Goal: Task Accomplishment & Management: Use online tool/utility

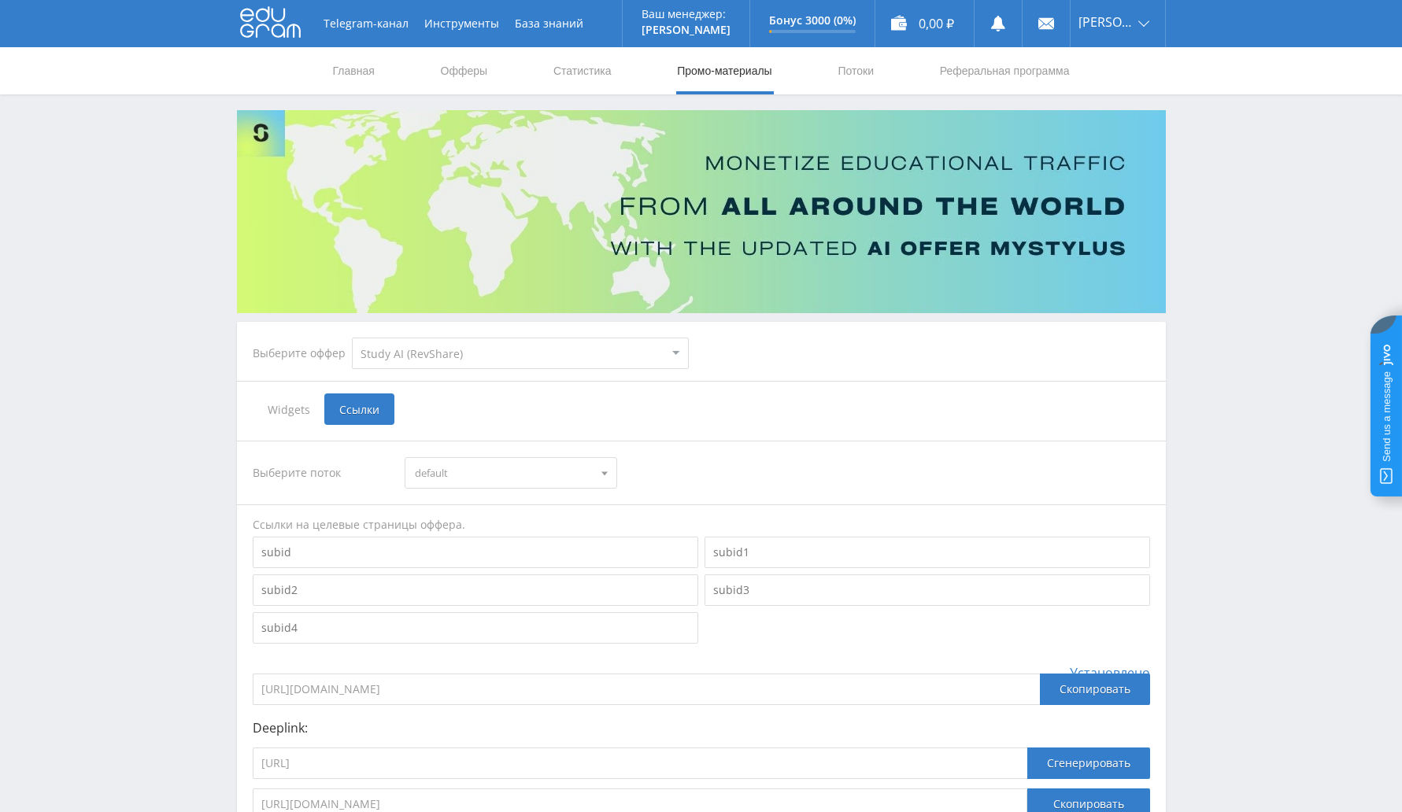
select select "376"
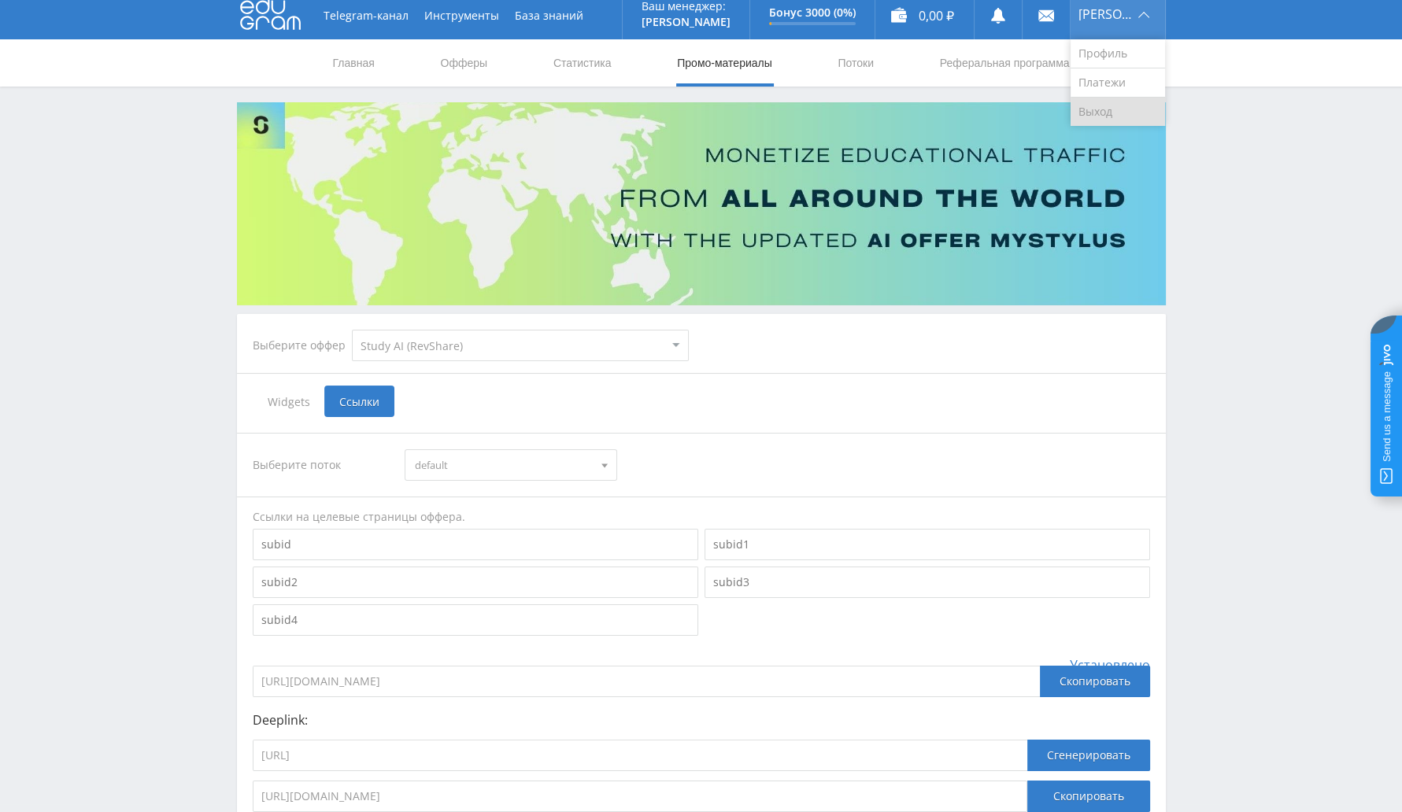
click at [1118, 111] on link "Выход" at bounding box center [1117, 112] width 94 height 28
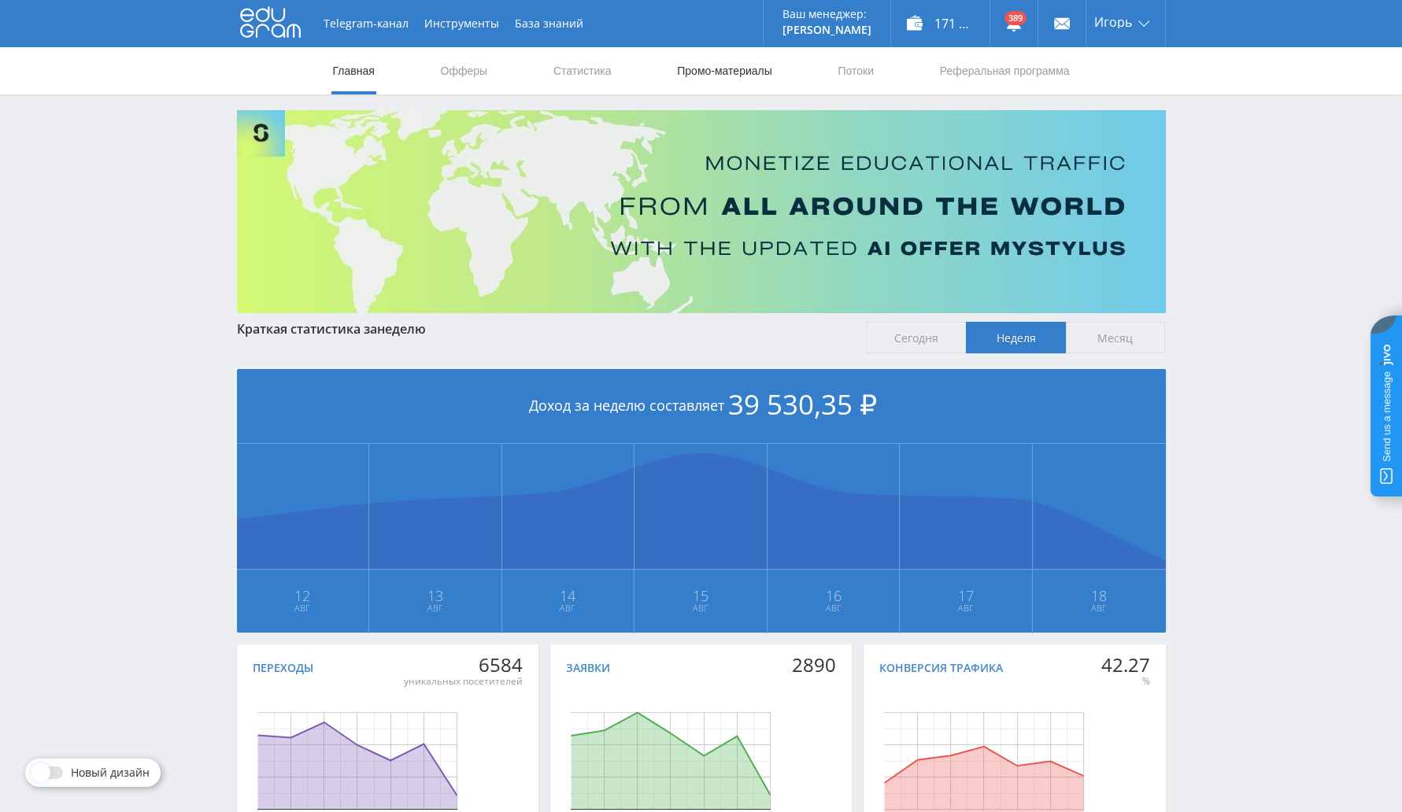
click at [723, 68] on link "Промо-материалы" at bounding box center [724, 70] width 98 height 47
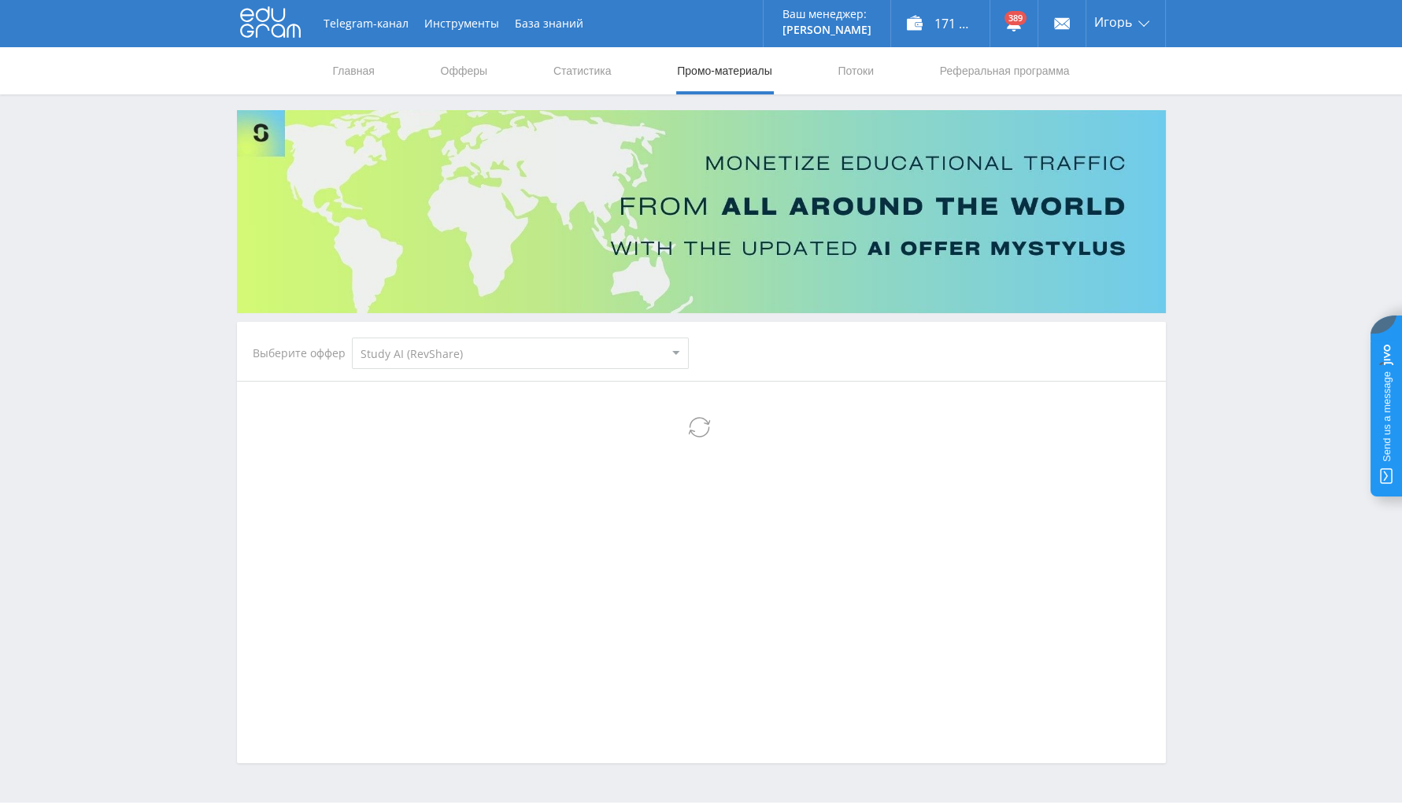
select select "376"
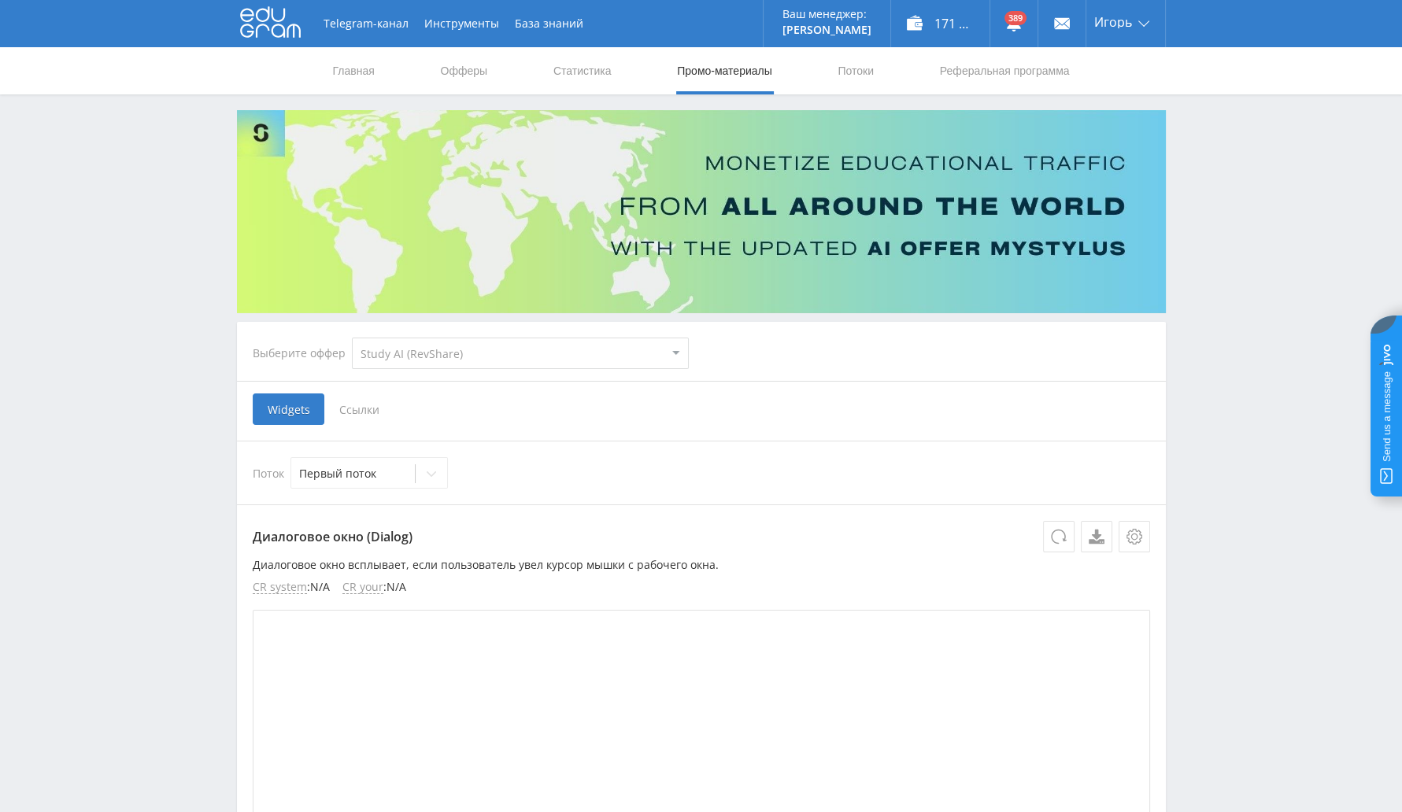
click at [527, 345] on select "MyStylus MyStylus - Revshare Кампус AI Studybay Автор24 Studybay Brazil Study A…" at bounding box center [520, 353] width 337 height 31
click at [352, 338] on select "MyStylus MyStylus - Revshare Кампус AI Studybay Автор24 Studybay Brazil Study A…" at bounding box center [520, 353] width 337 height 31
click at [350, 397] on span "Ссылки" at bounding box center [359, 409] width 70 height 31
click at [0, 0] on input "Ссылки" at bounding box center [0, 0] width 0 height 0
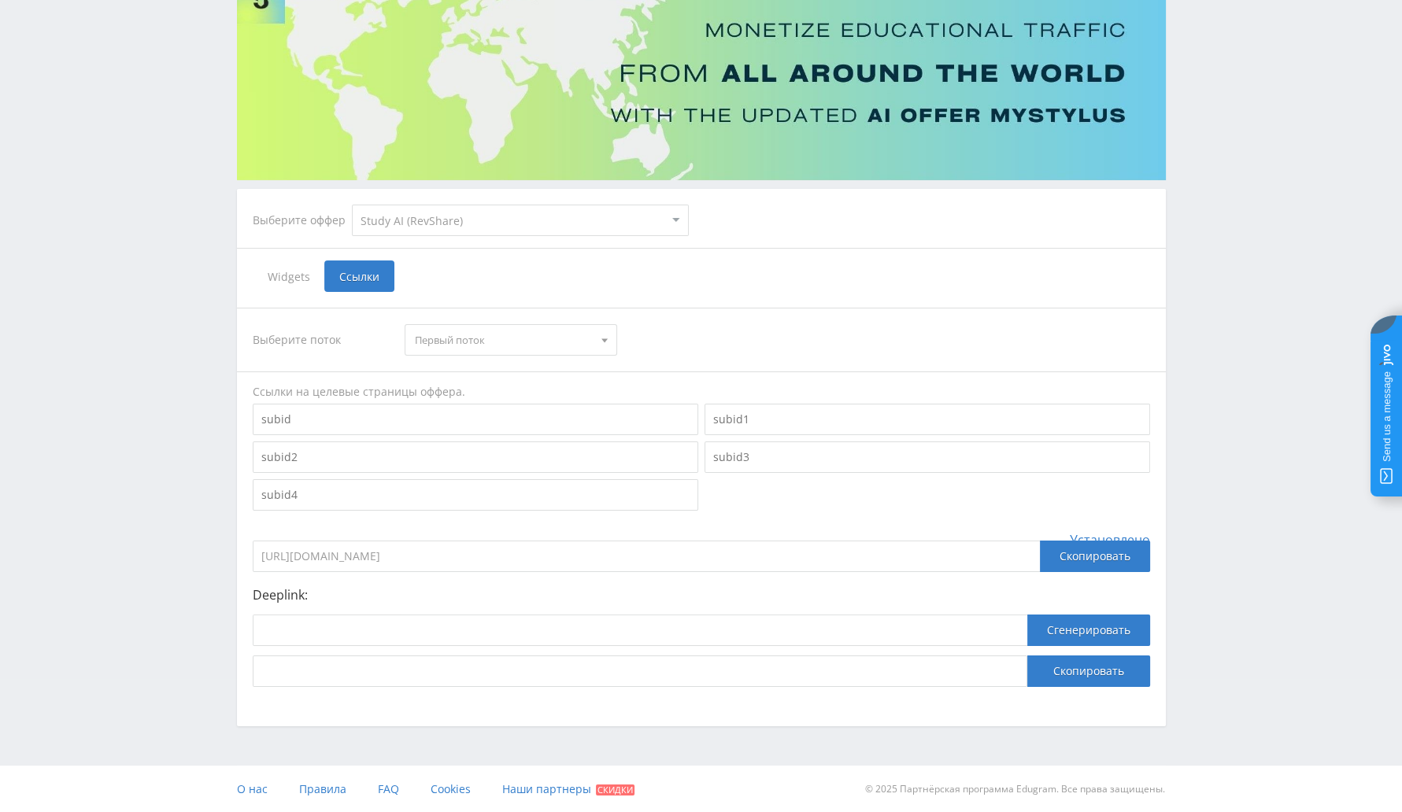
scroll to position [134, 0]
click at [592, 630] on input at bounding box center [640, 629] width 774 height 31
click at [421, 627] on input at bounding box center [640, 629] width 774 height 31
paste input "https://study24.ai/chat/open_ai_image_bot"
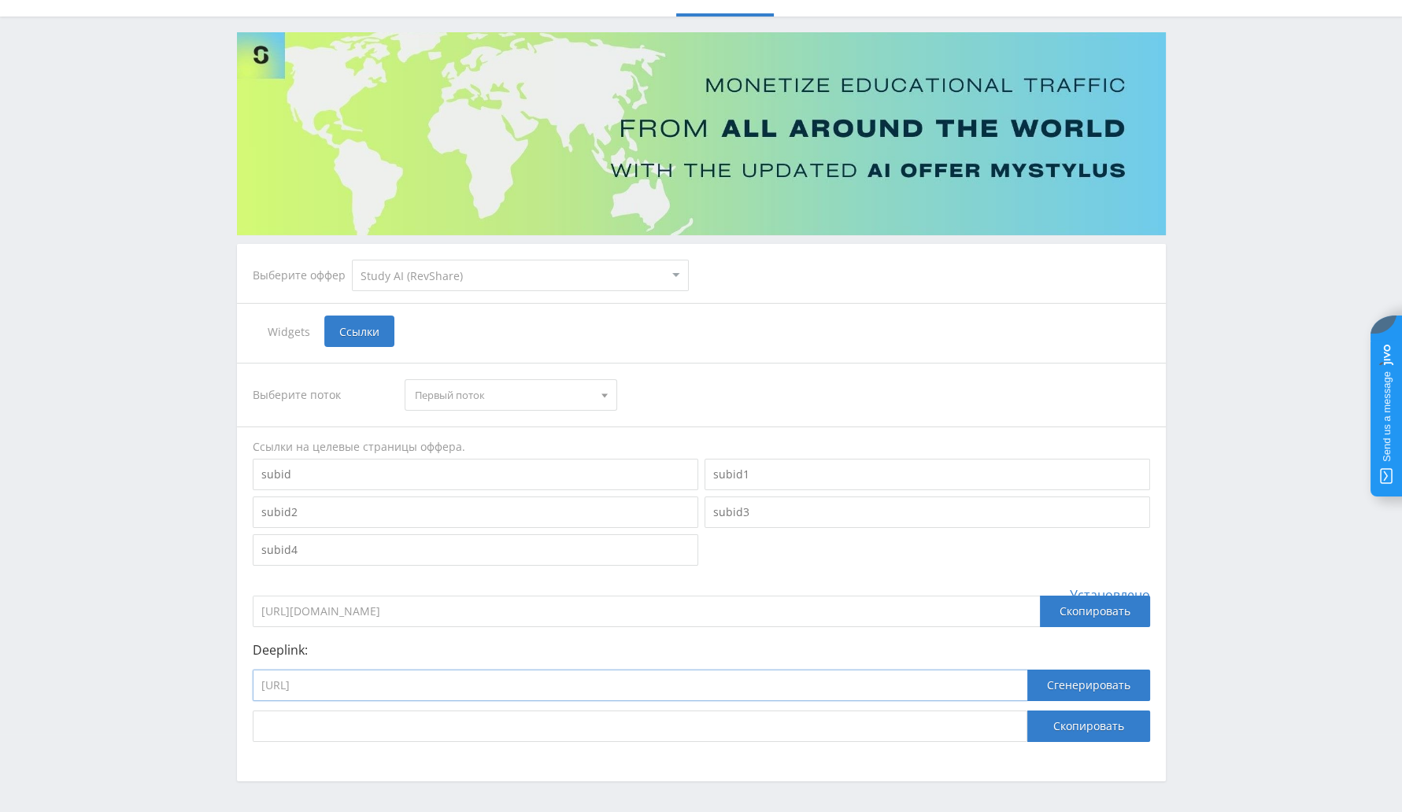
scroll to position [78, 0]
type input "https://study24.ai/chat/open_ai_image_bot"
click at [1060, 694] on button "Сгенерировать" at bounding box center [1088, 685] width 123 height 31
click at [1040, 726] on button "Скопировать" at bounding box center [1088, 726] width 123 height 31
click at [1101, 703] on div "Сгенерировать" at bounding box center [1088, 690] width 123 height 41
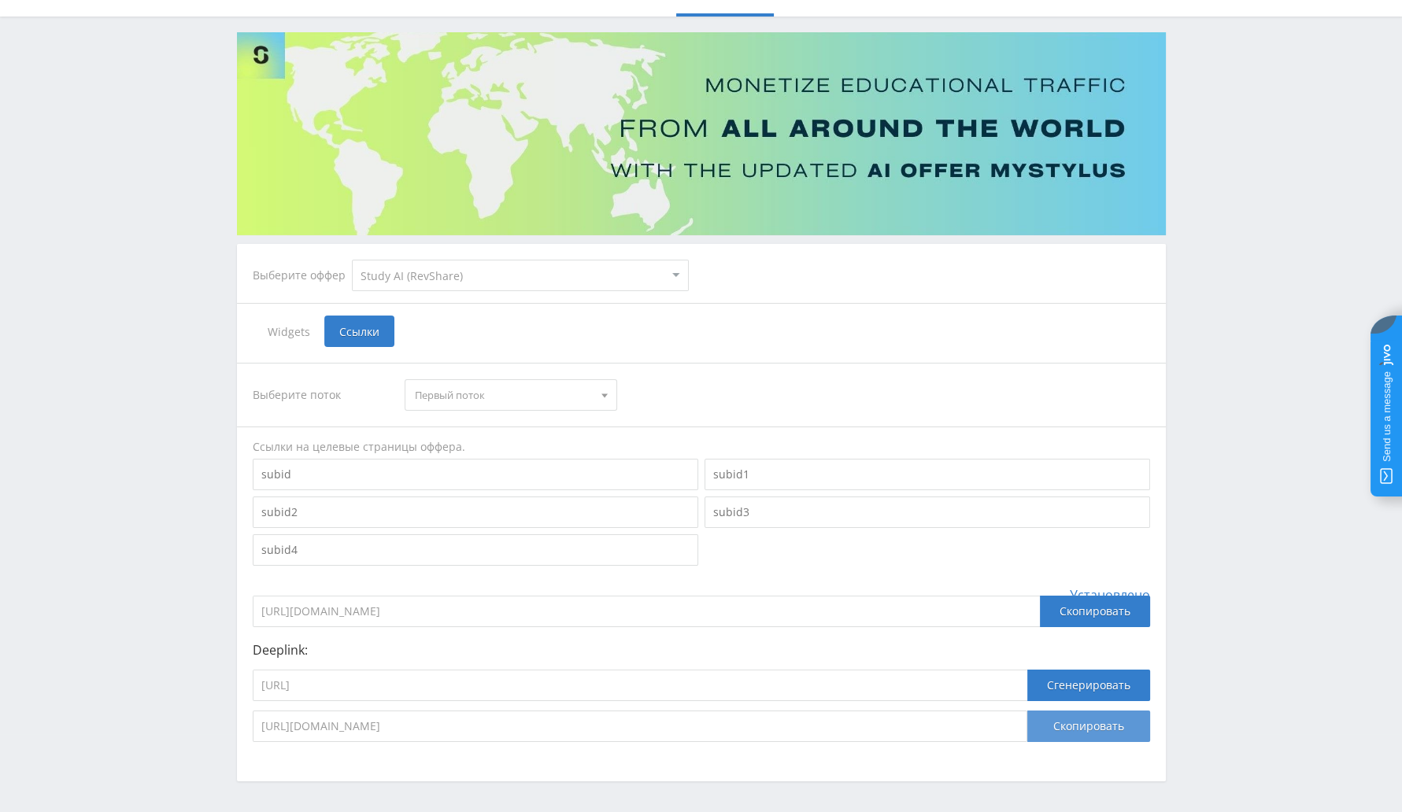
click at [1074, 718] on button "Скопировать" at bounding box center [1088, 726] width 123 height 31
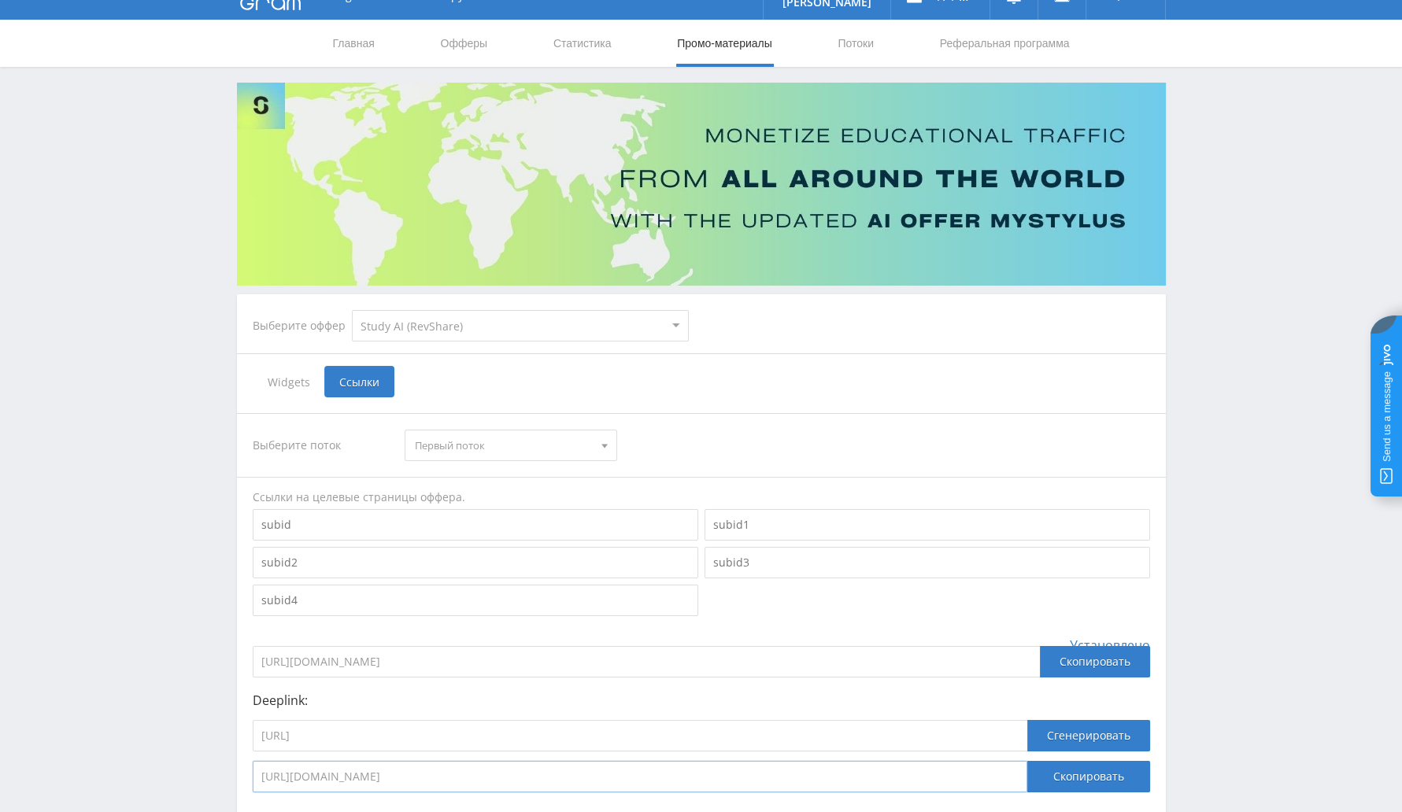
scroll to position [0, 0]
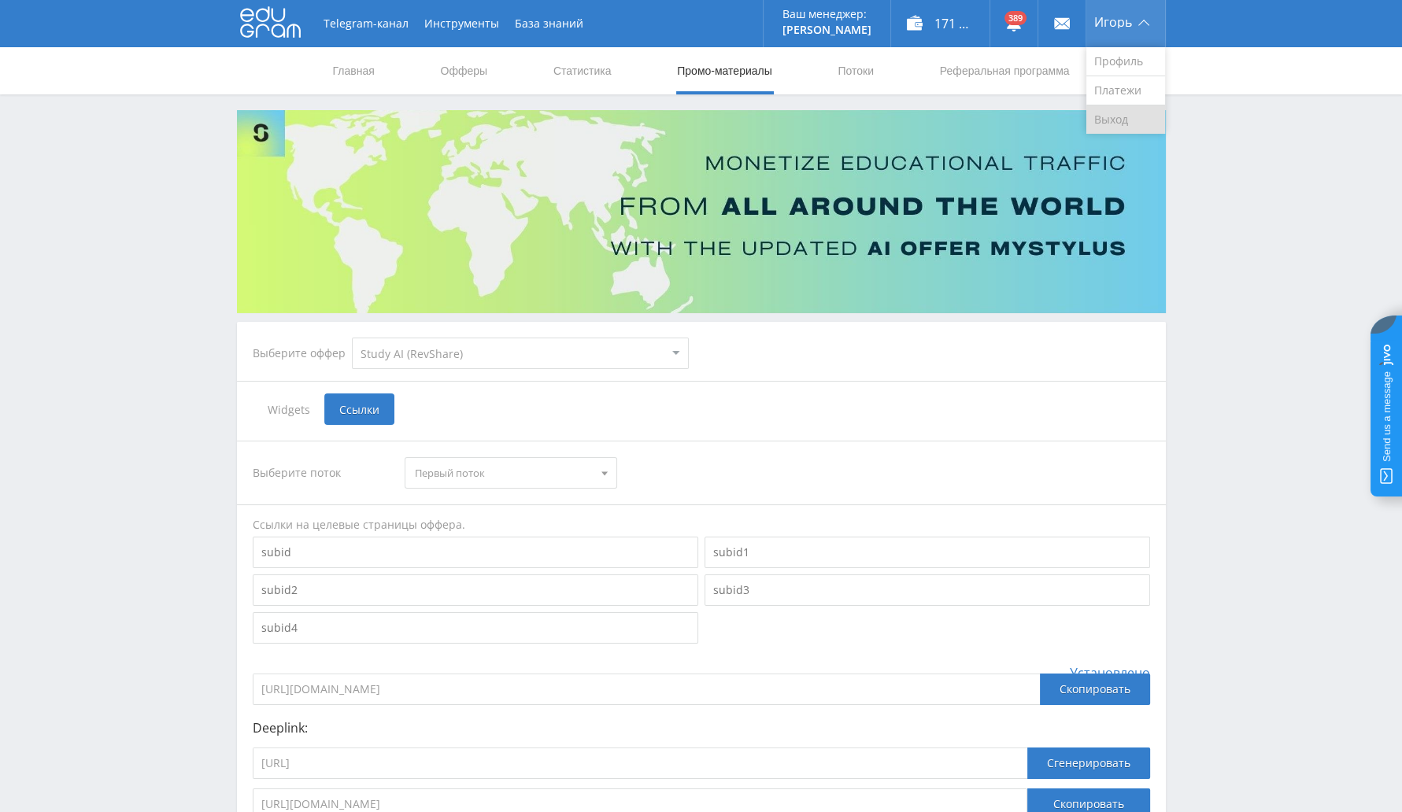
click at [1118, 117] on link "Выход" at bounding box center [1125, 119] width 79 height 28
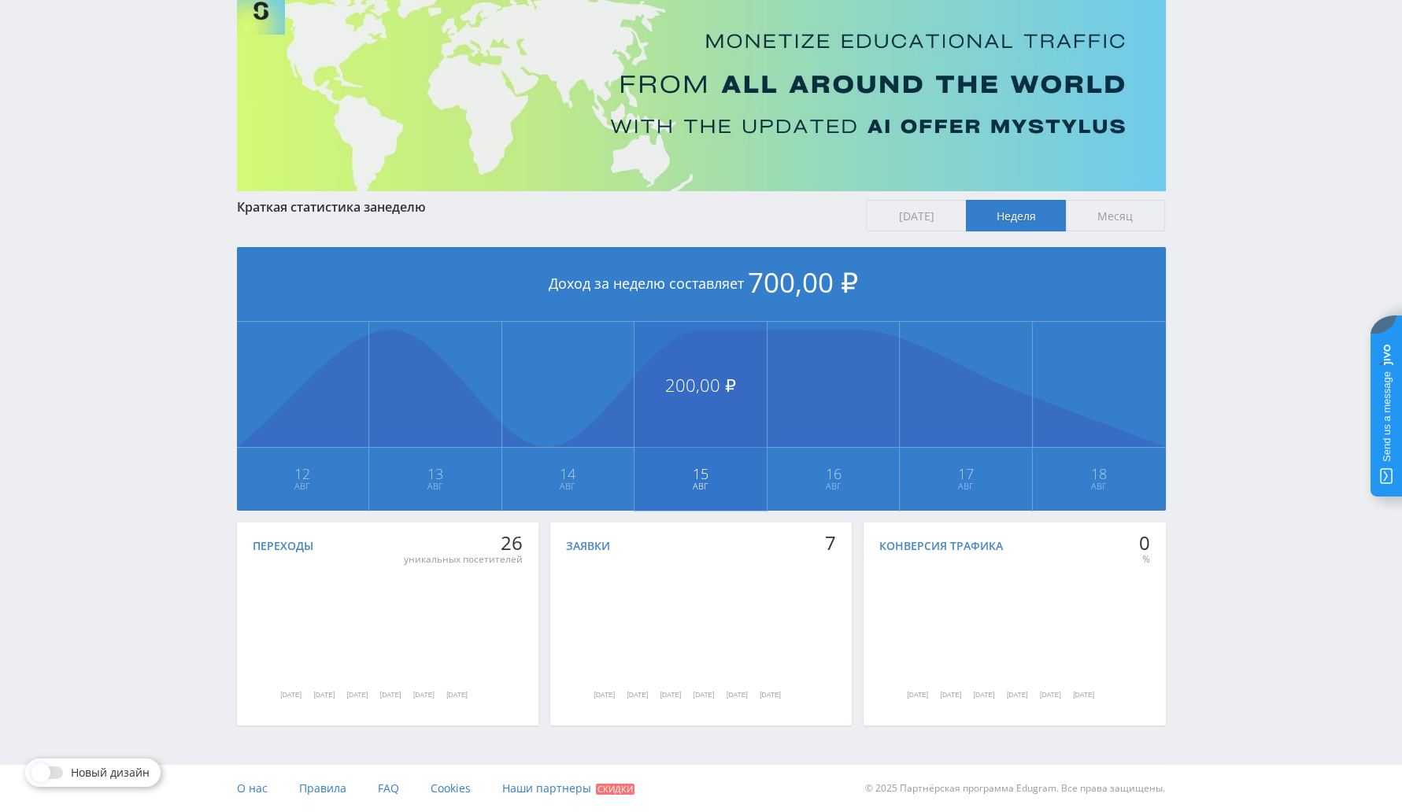
scroll to position [122, 0]
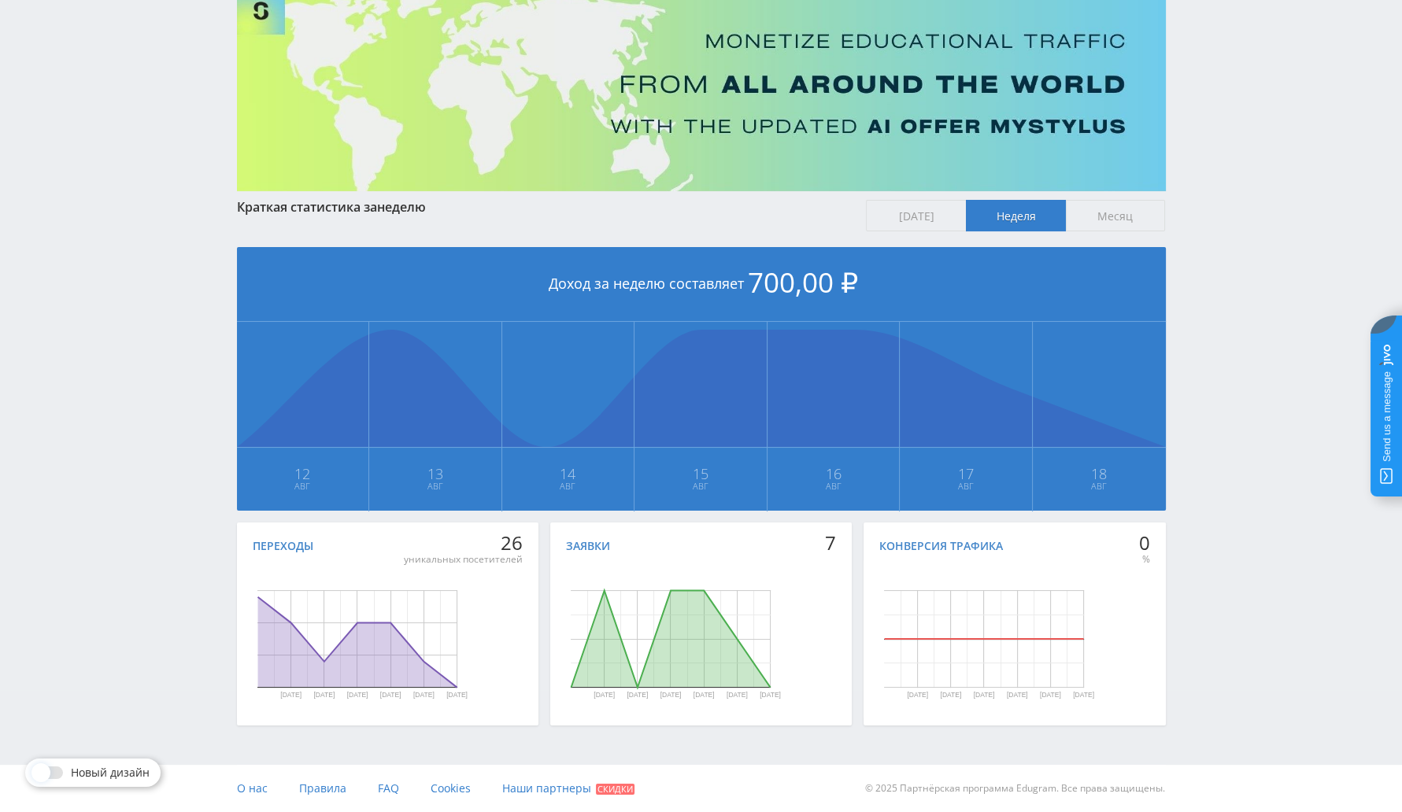
drag, startPoint x: 490, startPoint y: 547, endPoint x: 528, endPoint y: 546, distance: 37.8
click at [528, 546] on div "Переходы 26 уникальных посетителей [DATE] авг. [DATE] авг. [DATE] авг. День Пер…" at bounding box center [388, 624] width 302 height 203
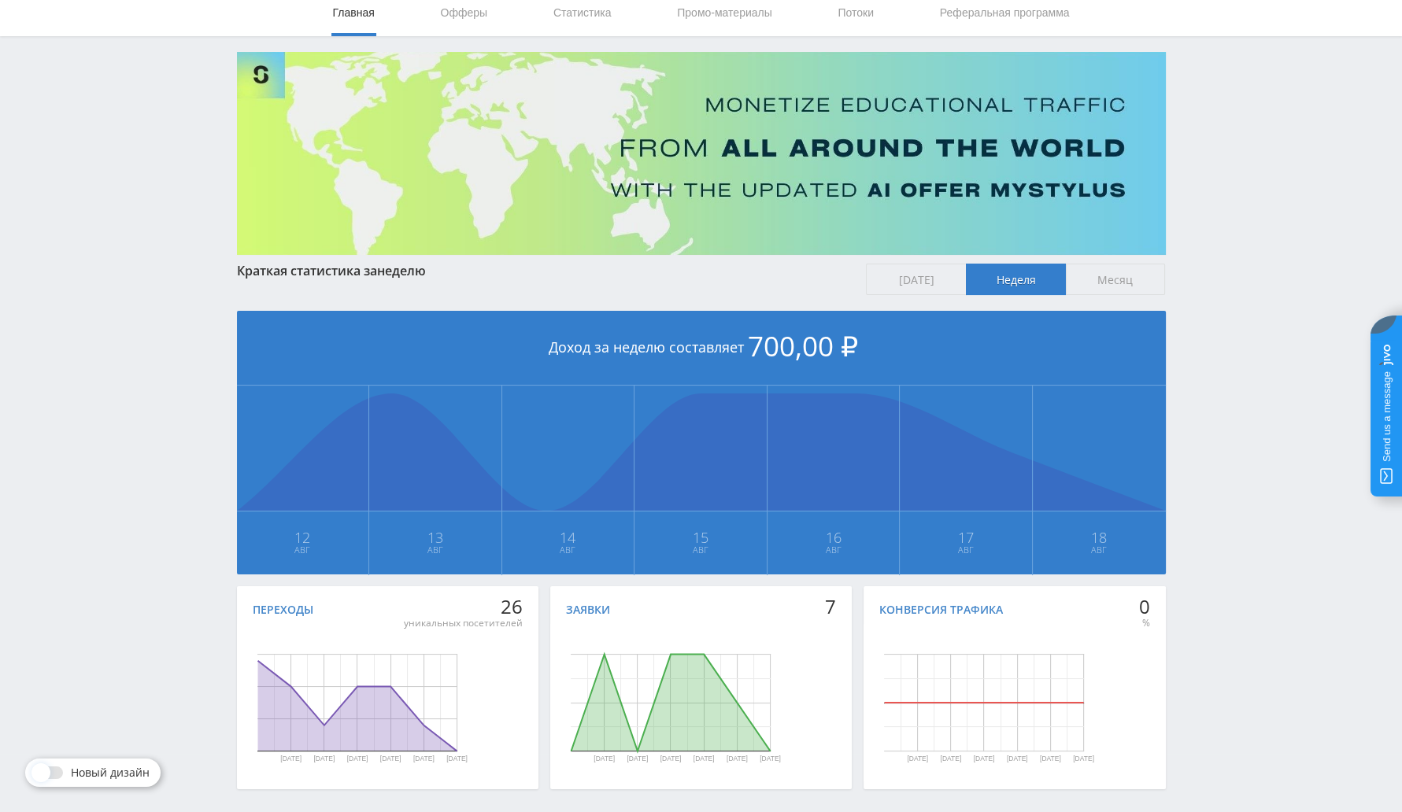
scroll to position [0, 0]
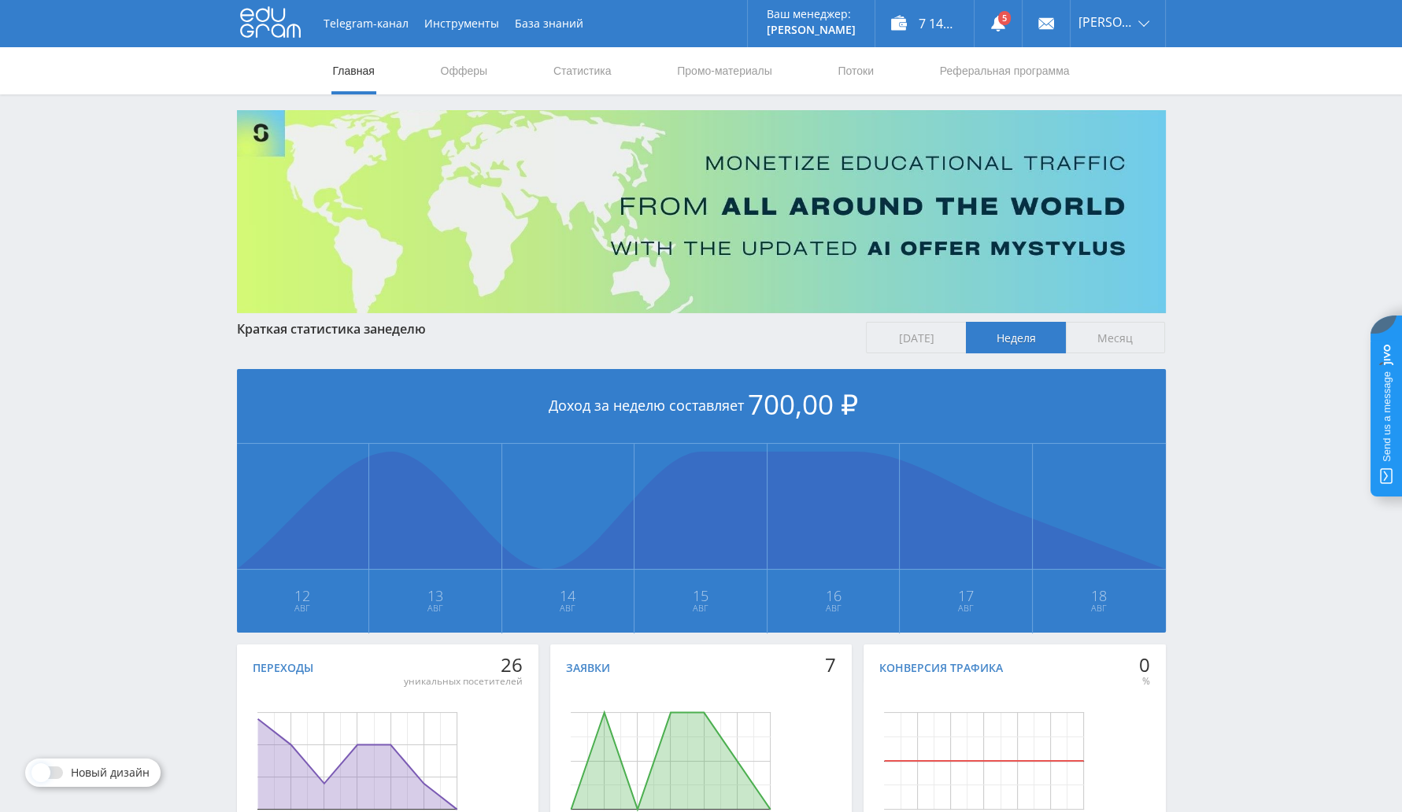
drag, startPoint x: 825, startPoint y: 663, endPoint x: 846, endPoint y: 669, distance: 22.2
click at [846, 669] on div "Заявки 7 [DATE] авг. [DATE] авг. [DATE] авг. День Заявки [DATE] 0 [DATE] 2 [DAT…" at bounding box center [701, 746] width 302 height 203
click at [1112, 117] on link "Выход" at bounding box center [1117, 119] width 94 height 28
